Goal: Information Seeking & Learning: Learn about a topic

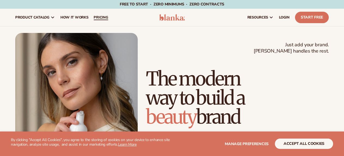
click at [104, 15] on span "pricing" at bounding box center [101, 17] width 14 height 4
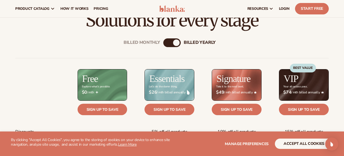
scroll to position [215, 0]
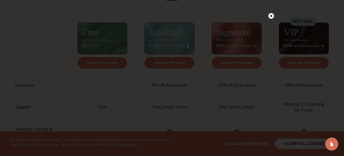
click at [273, 16] on circle at bounding box center [272, 16] width 6 height 6
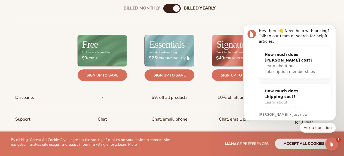
scroll to position [203, 0]
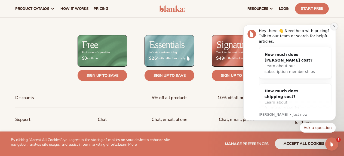
click at [336, 26] on icon "Dismiss notification" at bounding box center [334, 26] width 3 height 3
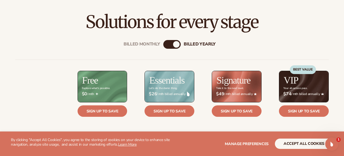
scroll to position [170, 0]
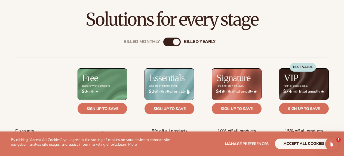
click at [174, 43] on div "billed Yearly" at bounding box center [176, 42] width 7 height 7
click at [170, 43] on div "Billed Monthly billed Yearly" at bounding box center [172, 42] width 17 height 9
click at [168, 43] on div "Billed Monthly" at bounding box center [167, 42] width 7 height 7
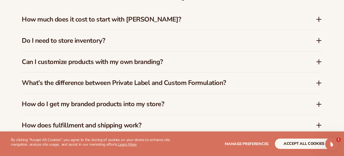
scroll to position [794, 0]
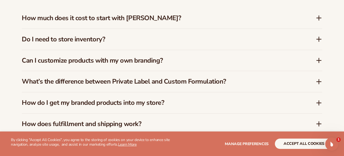
click at [321, 43] on div "Do I need to store inventory?" at bounding box center [172, 39] width 301 height 21
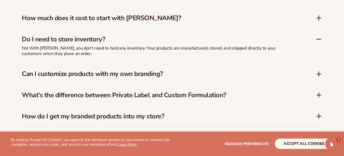
click at [318, 19] on icon at bounding box center [319, 18] width 7 height 7
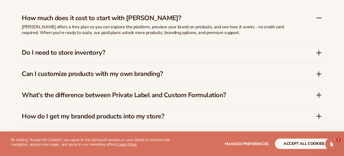
click at [317, 74] on icon at bounding box center [319, 74] width 4 height 0
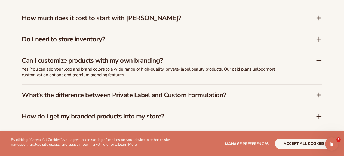
click at [320, 95] on icon at bounding box center [319, 95] width 4 height 0
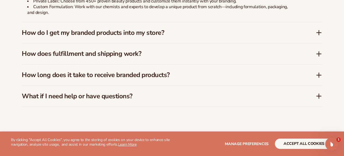
scroll to position [892, 0]
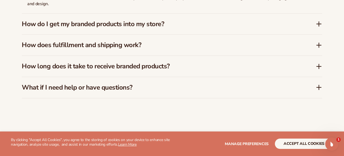
click at [322, 47] on icon at bounding box center [319, 45] width 7 height 7
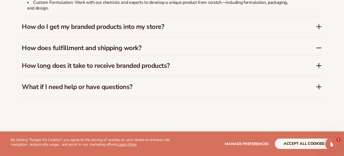
scroll to position [896, 0]
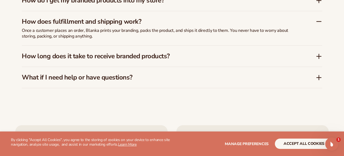
click at [322, 55] on icon at bounding box center [319, 56] width 7 height 7
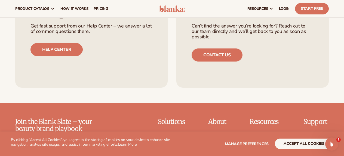
scroll to position [1001, 0]
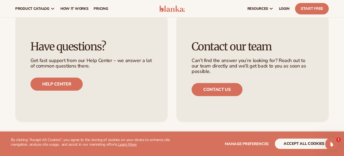
click at [208, 100] on div "Contact our team Can’t find the answer you’re looking for? Reach out to our tea…" at bounding box center [253, 68] width 153 height 108
click at [209, 88] on link "Contact us" at bounding box center [217, 89] width 51 height 13
